Goal: Find specific page/section: Find specific page/section

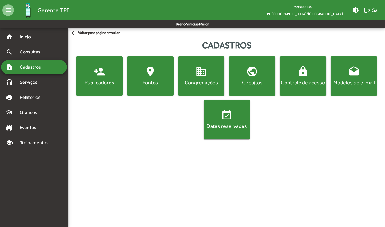
click at [165, 125] on div "person_add Publicadores location_on Pontos domain Congregações public Circuitos…" at bounding box center [226, 97] width 314 height 83
click at [44, 144] on span "Treinamentos" at bounding box center [35, 142] width 39 height 7
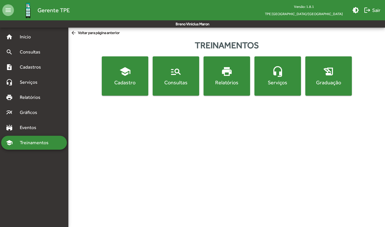
click at [176, 80] on div "Consultas" at bounding box center [176, 82] width 44 height 7
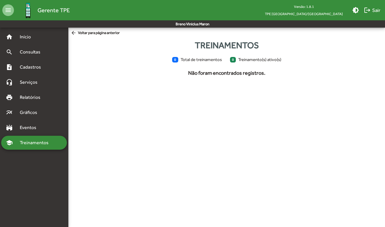
click at [52, 146] on div "school Treinamentos" at bounding box center [34, 143] width 66 height 14
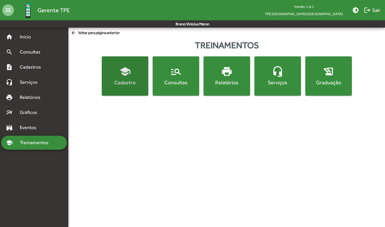
click at [125, 82] on div "Cadastro" at bounding box center [125, 82] width 44 height 7
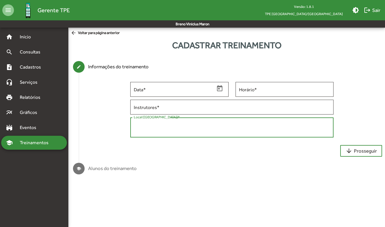
click at [166, 125] on textarea "Local (Salão do Reino) *" at bounding box center [232, 128] width 196 height 12
click at [51, 143] on span "Treinamentos" at bounding box center [35, 142] width 39 height 7
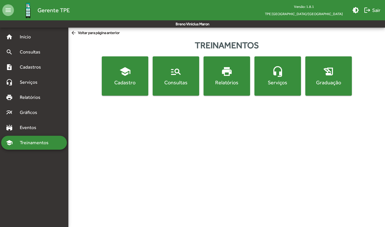
click at [282, 84] on div "Serviços" at bounding box center [277, 82] width 44 height 7
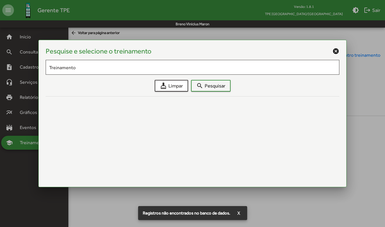
click at [336, 54] on mat-icon "cancel" at bounding box center [335, 51] width 7 height 7
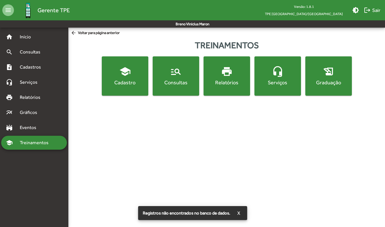
click at [184, 87] on button "manage_search Consultas" at bounding box center [176, 75] width 46 height 39
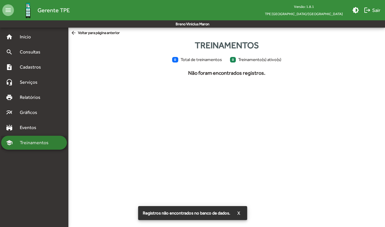
click at [56, 140] on div "school Treinamentos" at bounding box center [34, 143] width 66 height 14
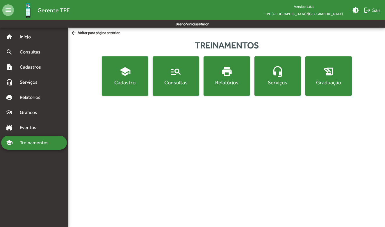
click at [235, 83] on div "Relatórios" at bounding box center [227, 82] width 44 height 7
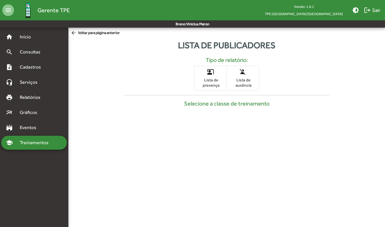
click at [220, 84] on span "Lista de presença" at bounding box center [210, 82] width 29 height 10
click at [50, 45] on mat-accordion "home Início search Consultas note_add Cadastros headset_mic Serviços print Rela…" at bounding box center [34, 90] width 66 height 120
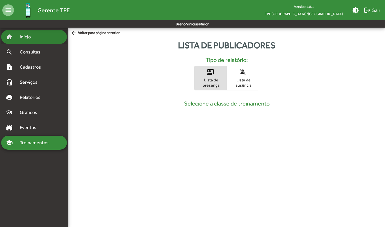
click at [42, 39] on div "home Início" at bounding box center [34, 37] width 66 height 14
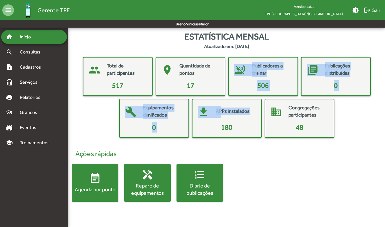
drag, startPoint x: 195, startPoint y: 125, endPoint x: 195, endPoint y: 87, distance: 37.8
click at [195, 87] on div "people Total de participantes 517 place Quantidade de pontos 17 voice_over_off …" at bounding box center [226, 97] width 307 height 81
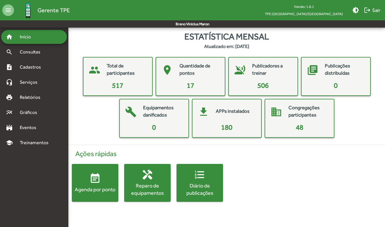
click at [123, 49] on div "Estatística mensal Atualizado em: [DATE]" at bounding box center [226, 40] width 316 height 20
